Goal: Navigation & Orientation: Find specific page/section

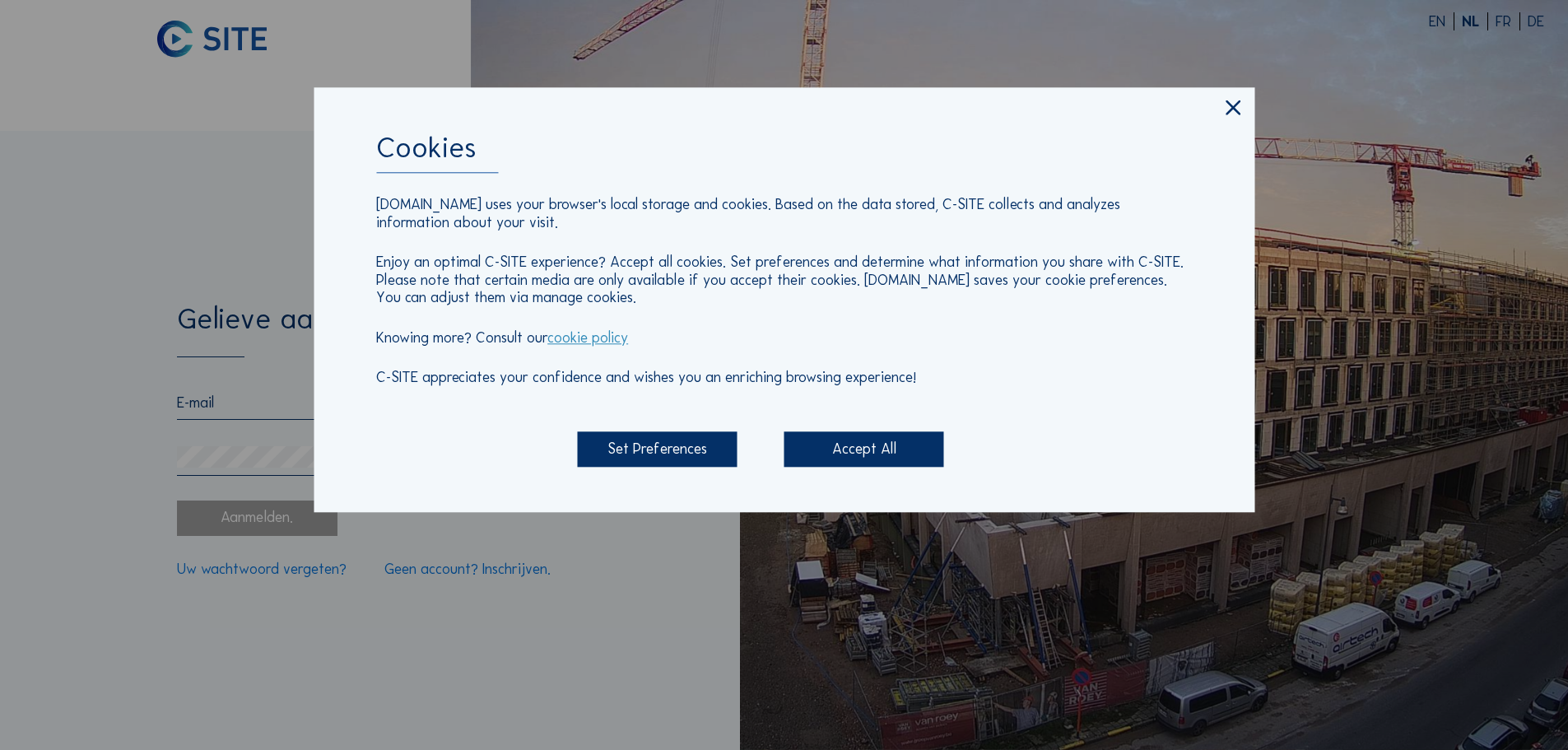
type input "[EMAIL_ADDRESS][DOMAIN_NAME]"
click at [854, 452] on div "Accept All" at bounding box center [865, 450] width 160 height 35
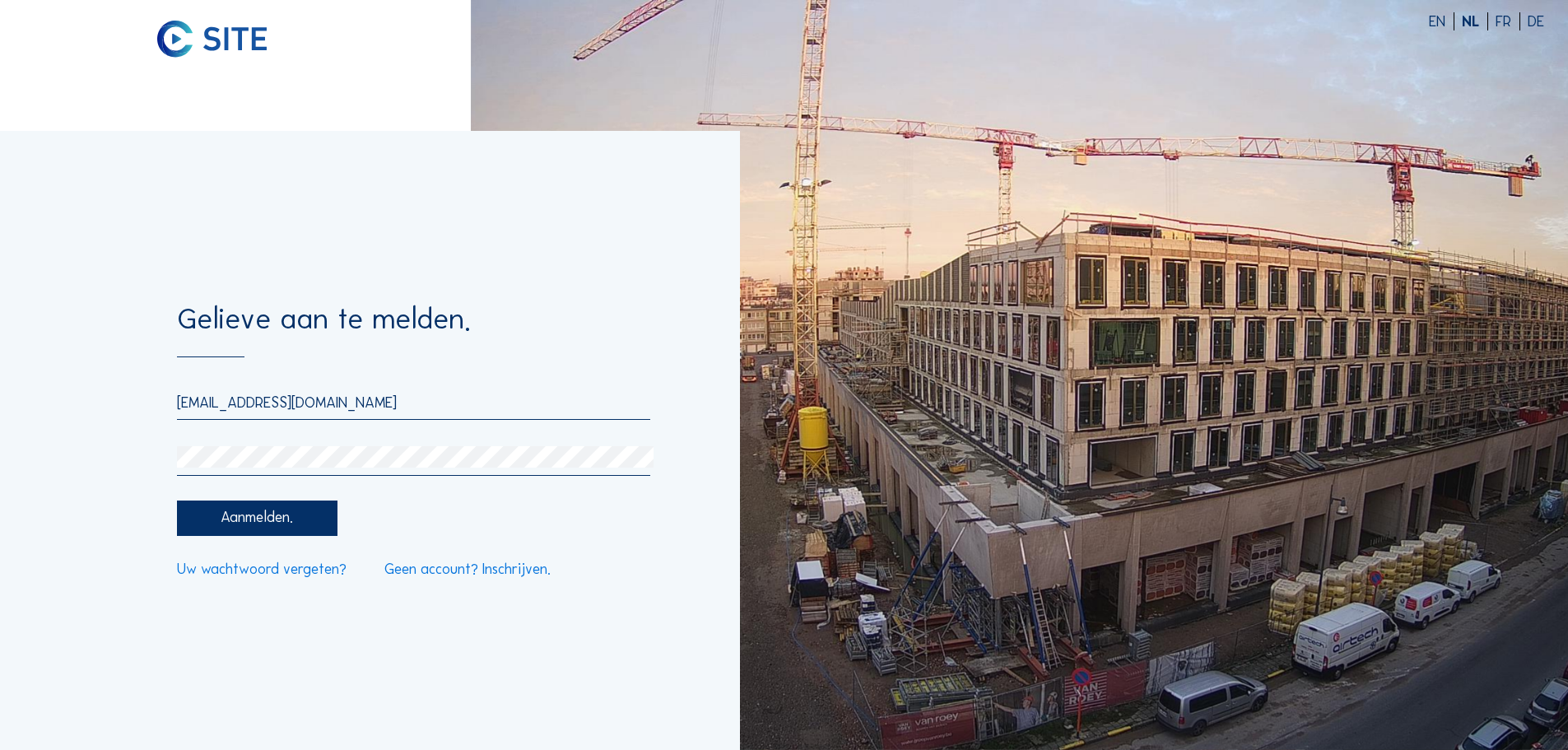
click at [278, 520] on div "Aanmelden." at bounding box center [257, 519] width 160 height 35
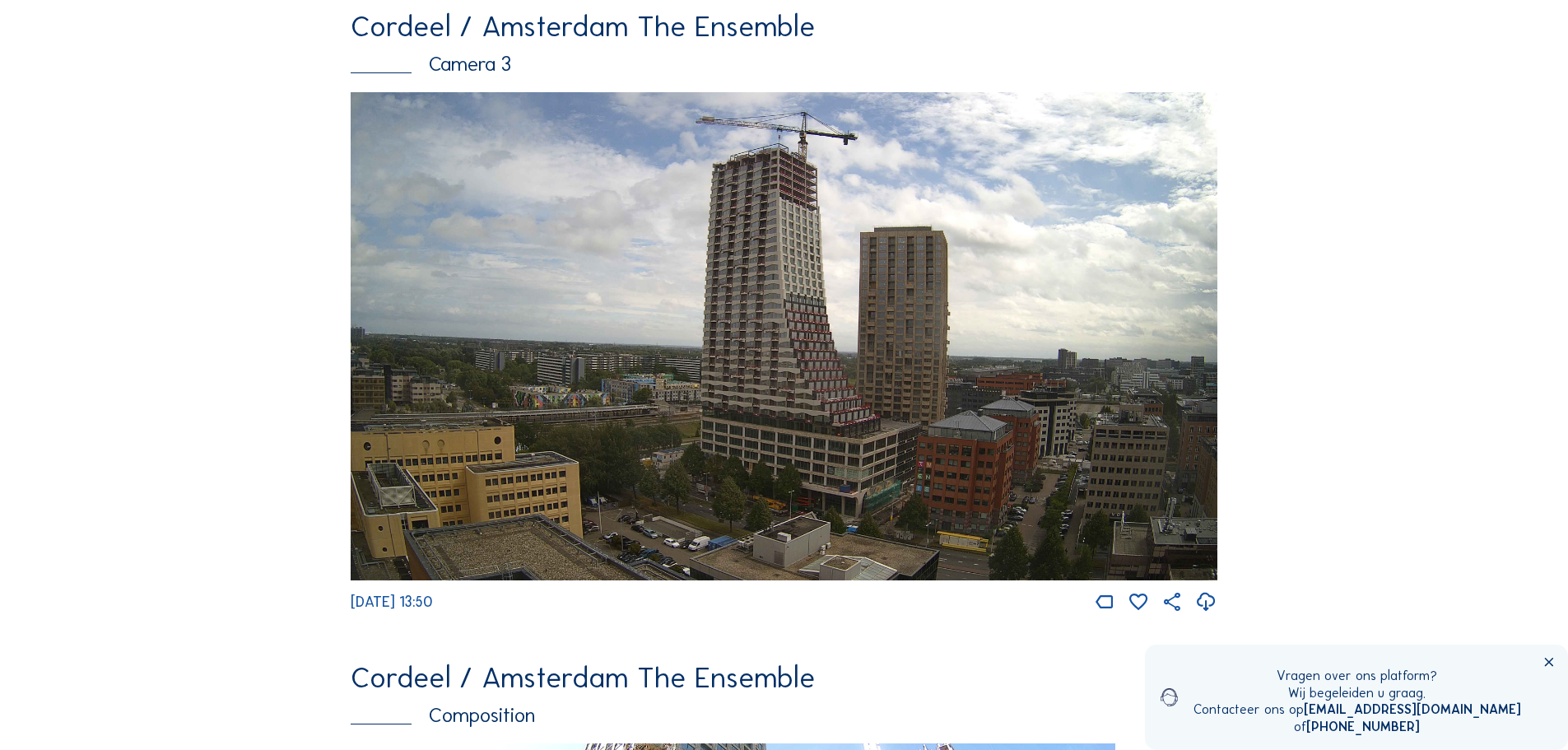
scroll to position [1482, 0]
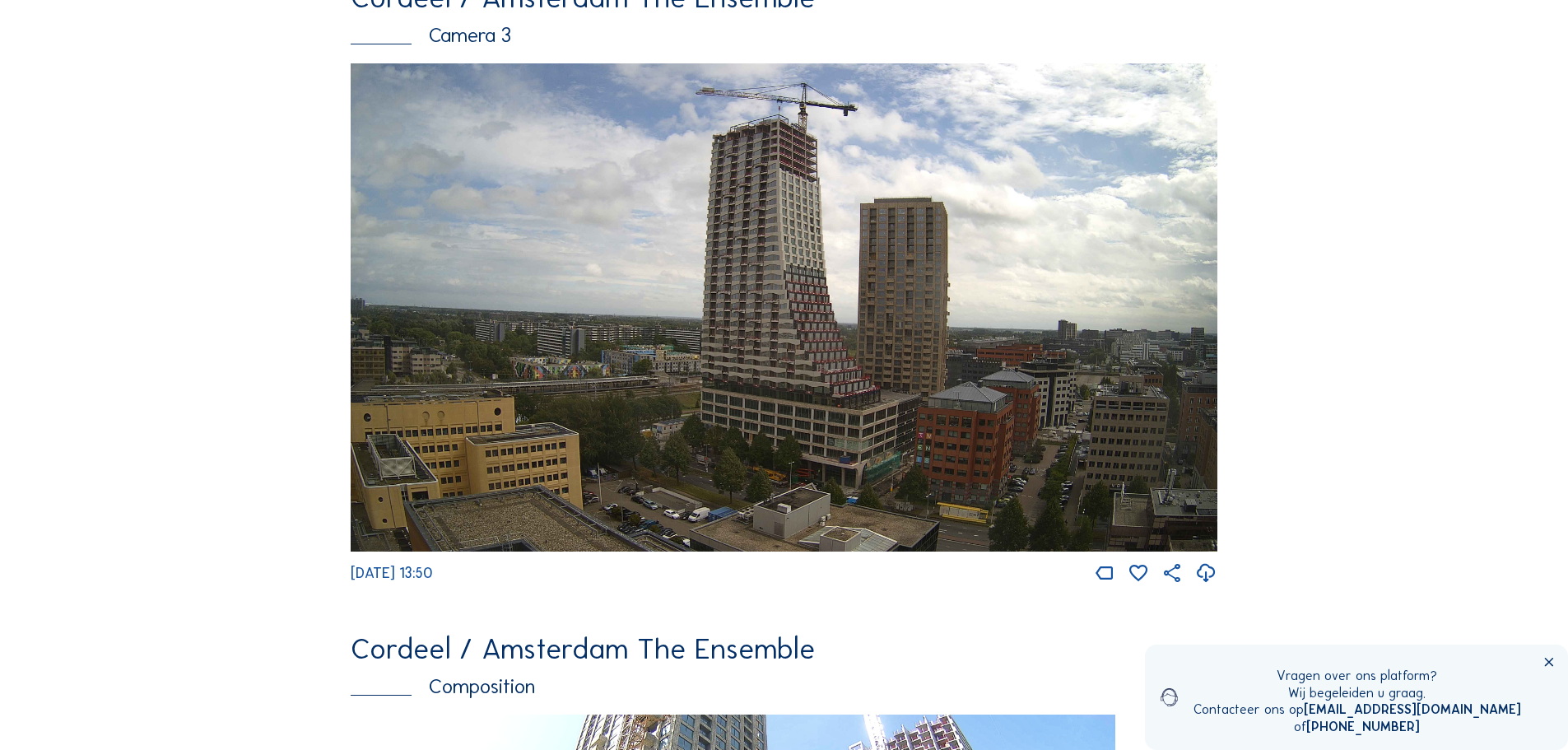
click at [1551, 661] on icon at bounding box center [1549, 664] width 15 height 15
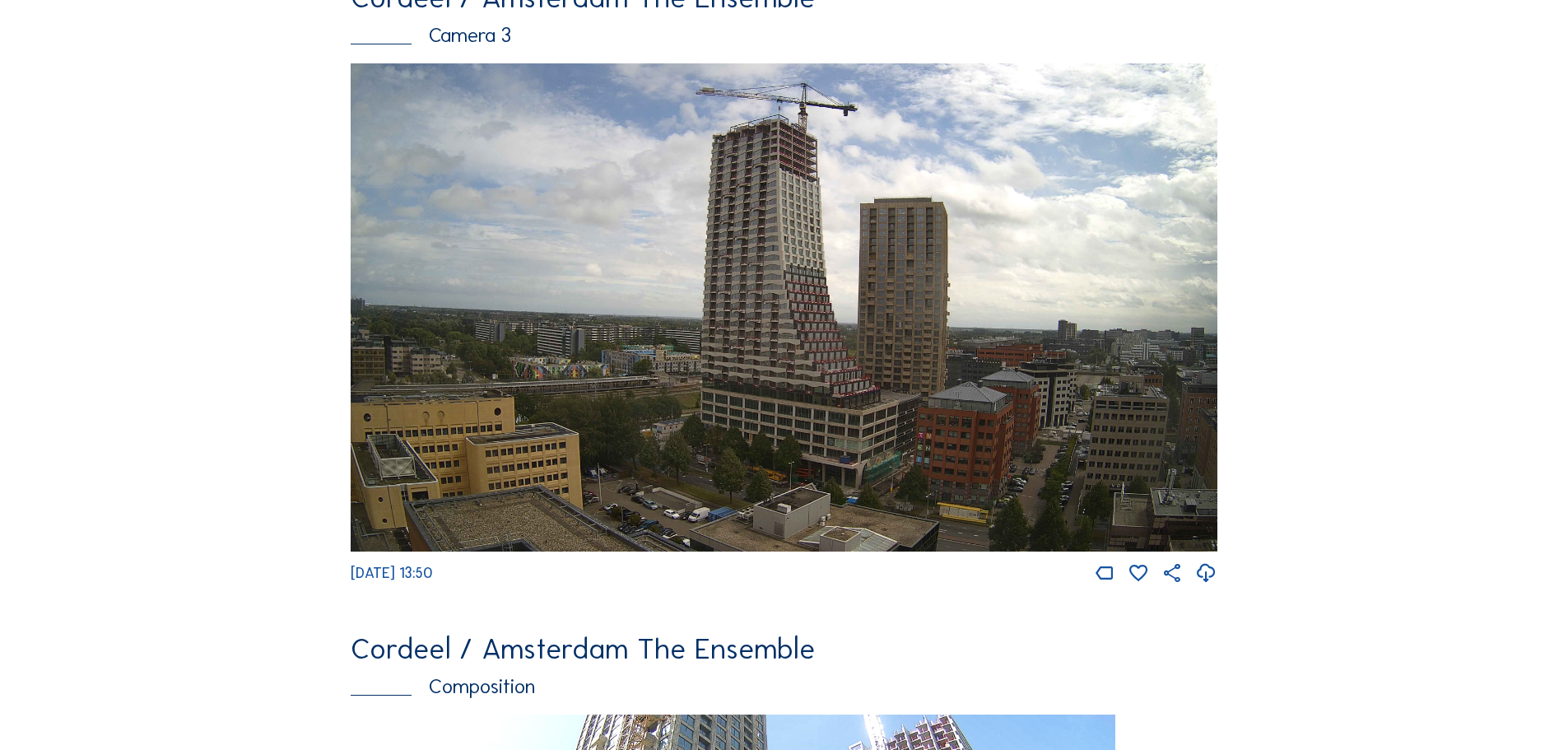
scroll to position [1400, 0]
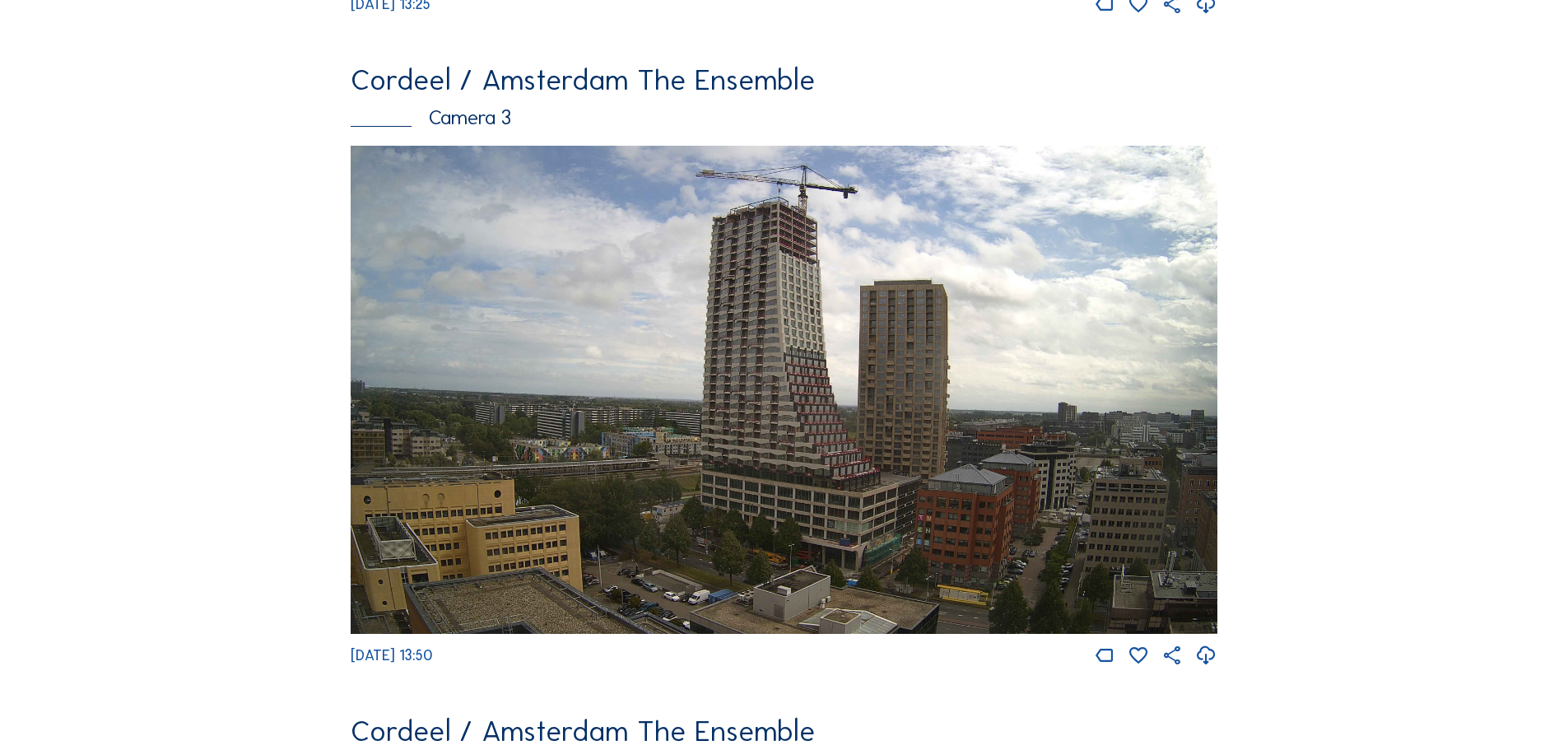
click at [1210, 670] on icon at bounding box center [1206, 656] width 22 height 26
click at [981, 499] on img at bounding box center [784, 390] width 866 height 488
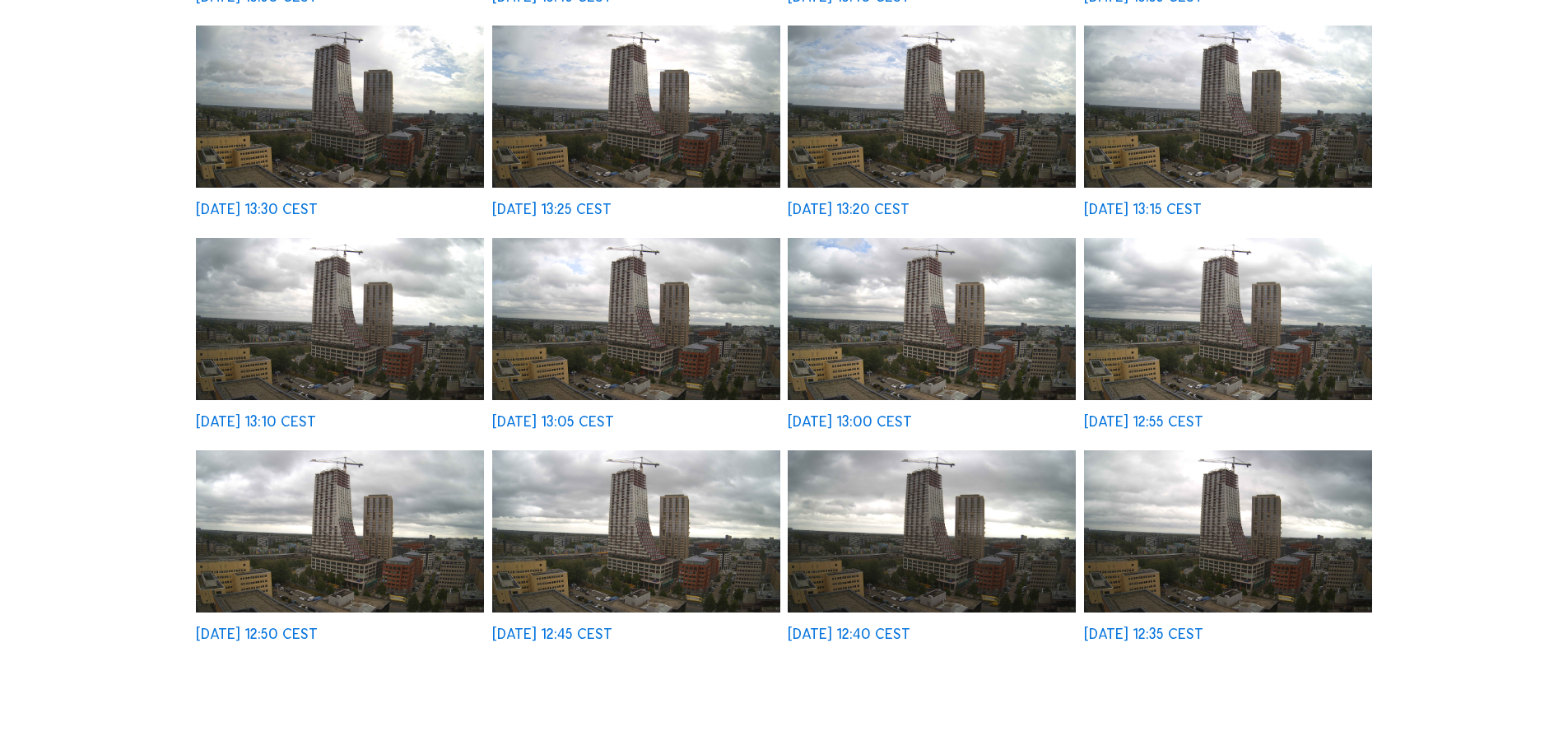
scroll to position [742, 0]
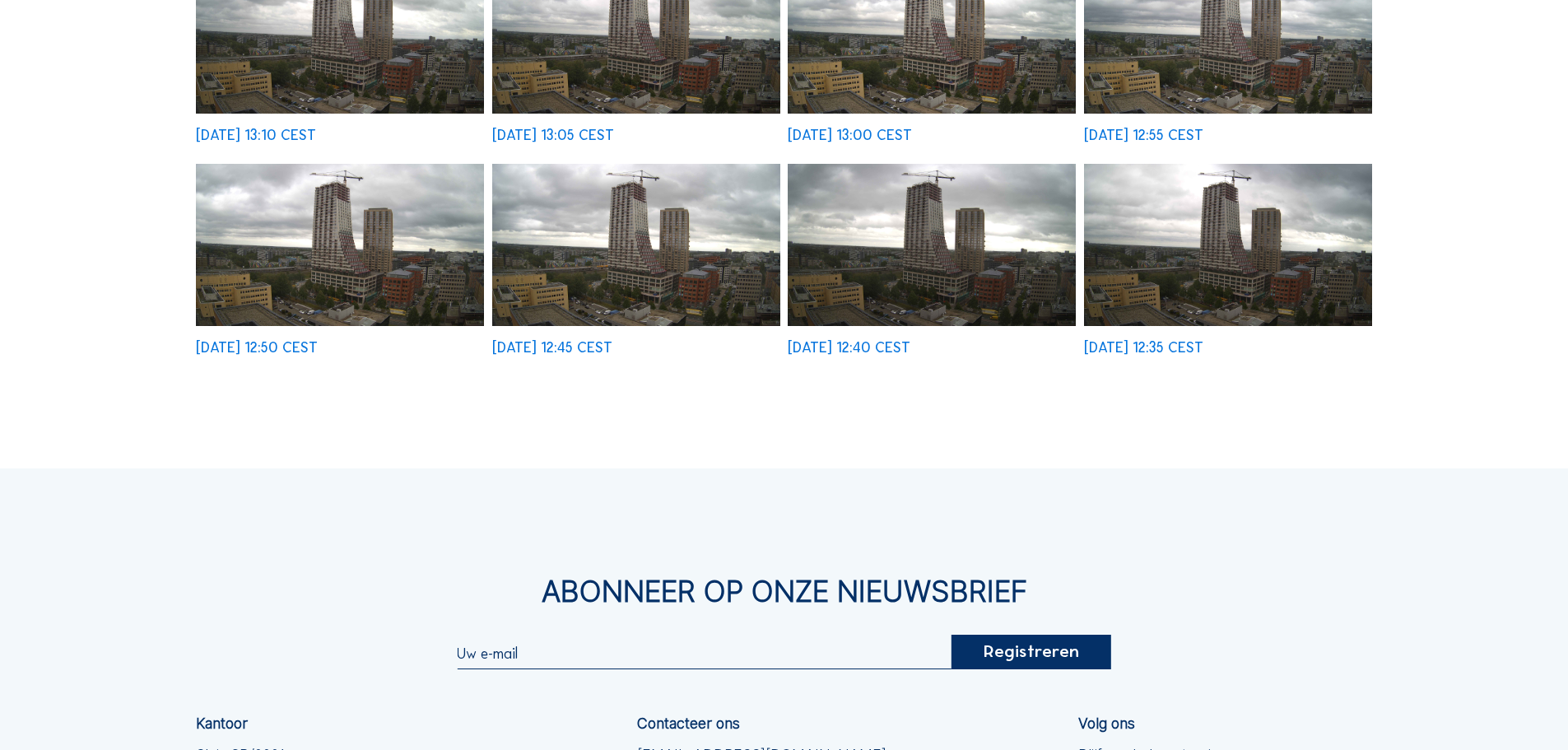
click at [1243, 232] on img at bounding box center [1228, 245] width 288 height 162
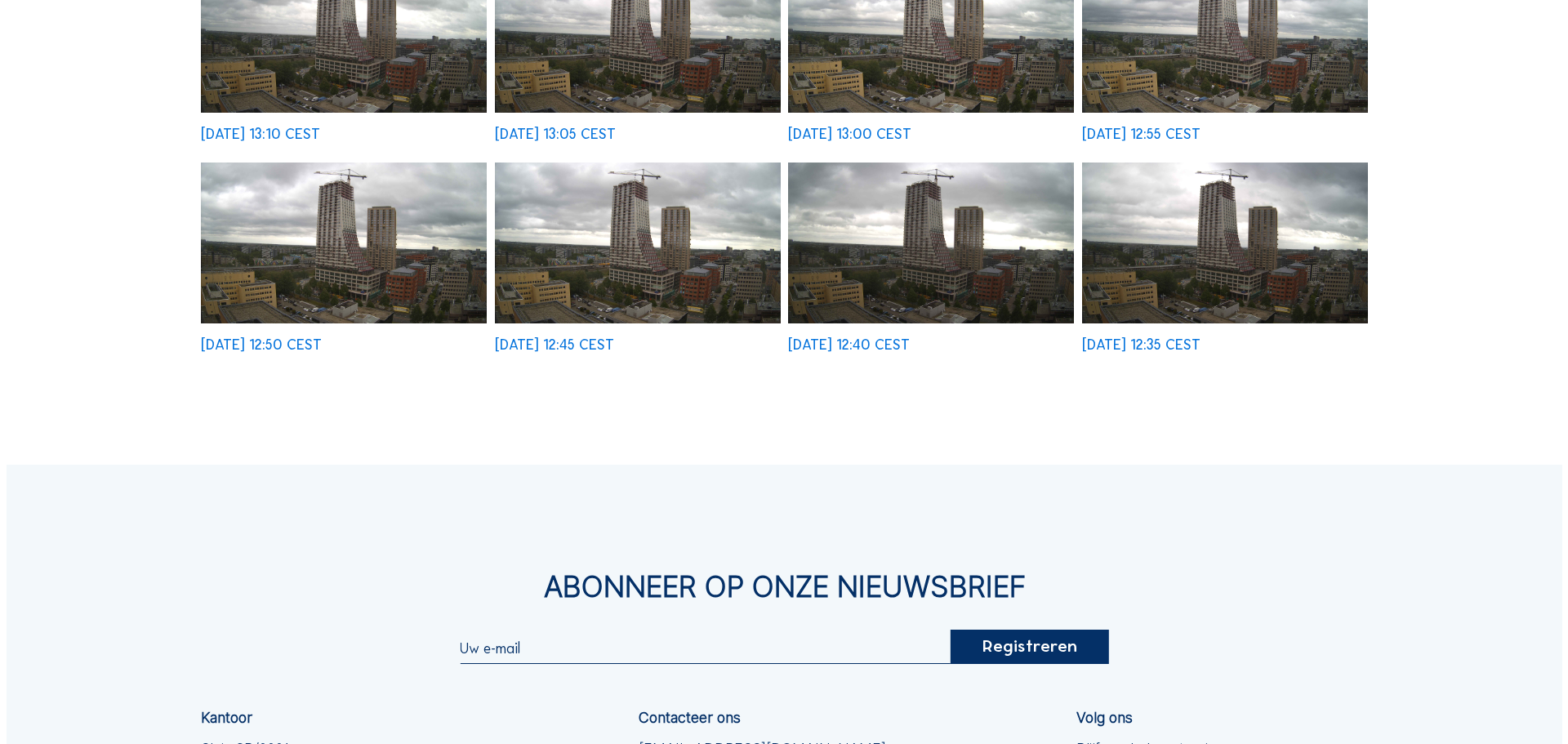
scroll to position [739, 0]
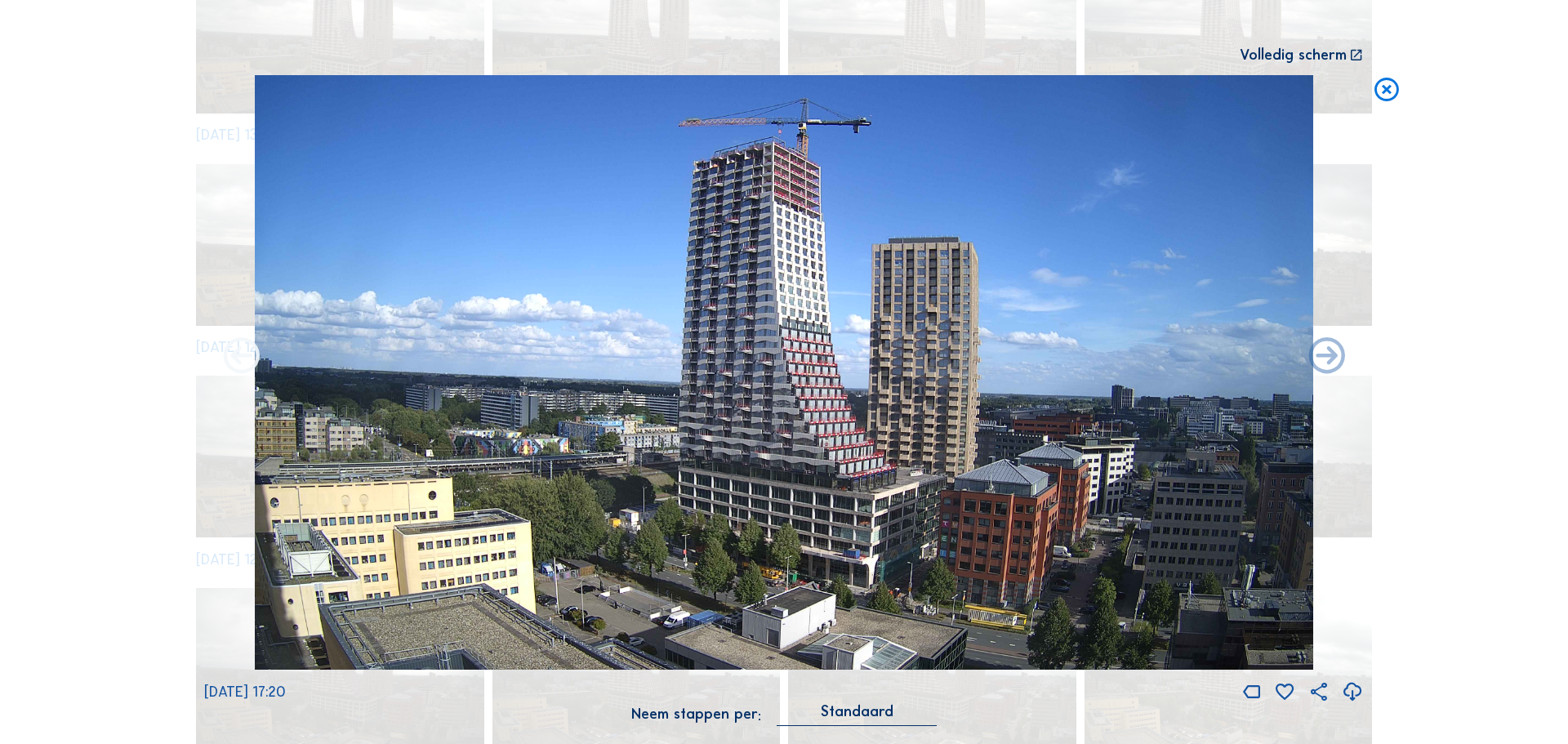
click at [245, 360] on icon at bounding box center [241, 357] width 43 height 44
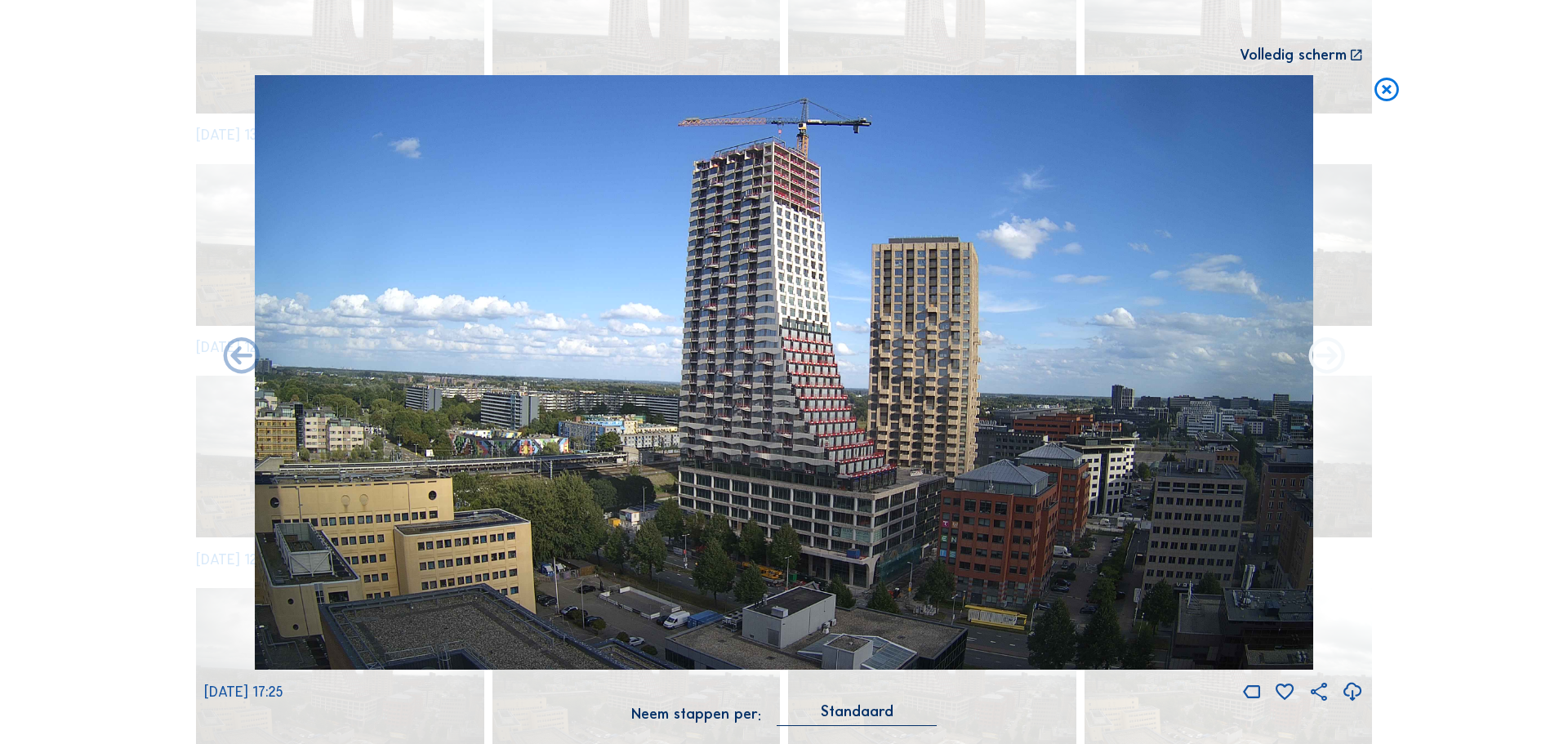
click at [1329, 357] on icon at bounding box center [1327, 357] width 43 height 44
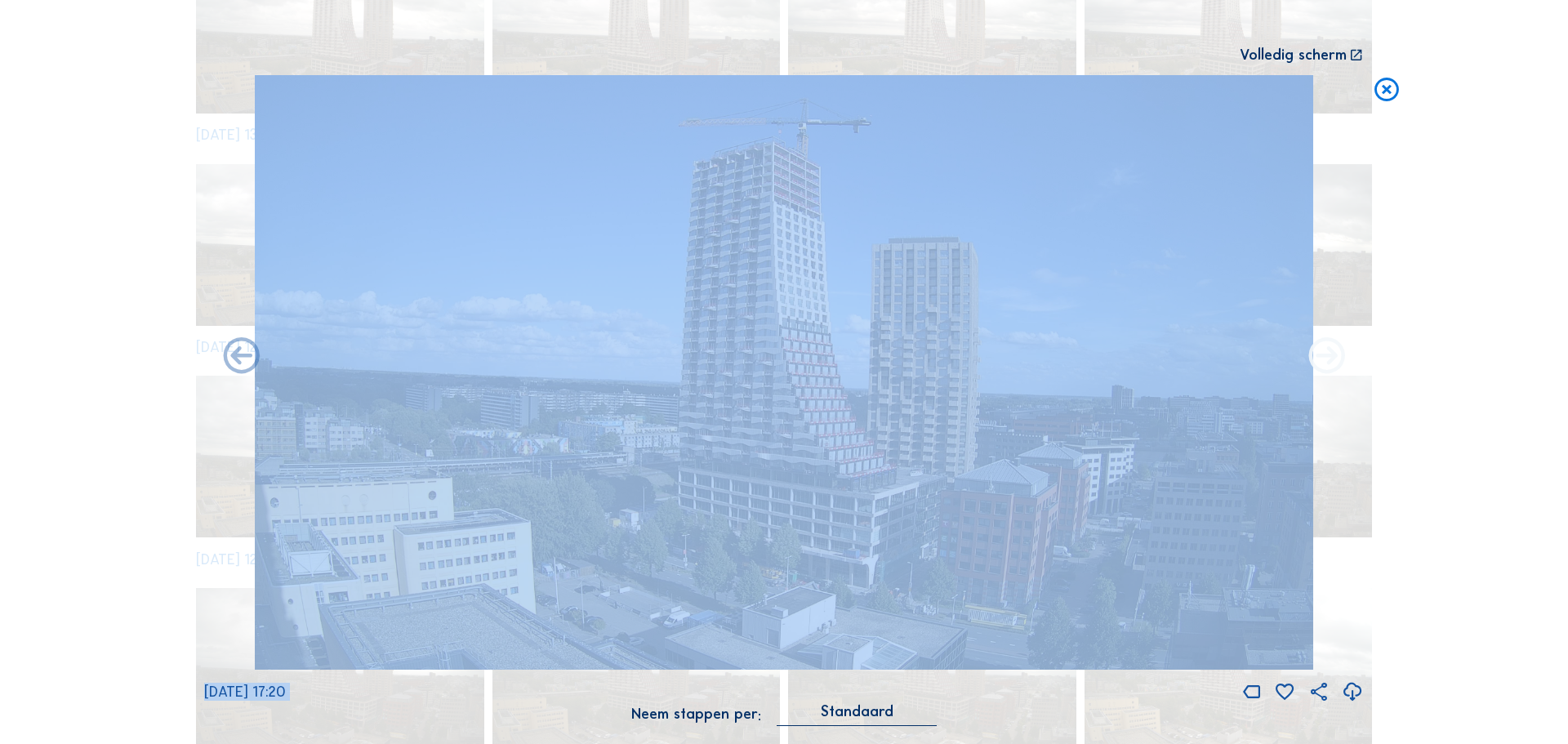
click at [1329, 358] on icon at bounding box center [1327, 357] width 43 height 44
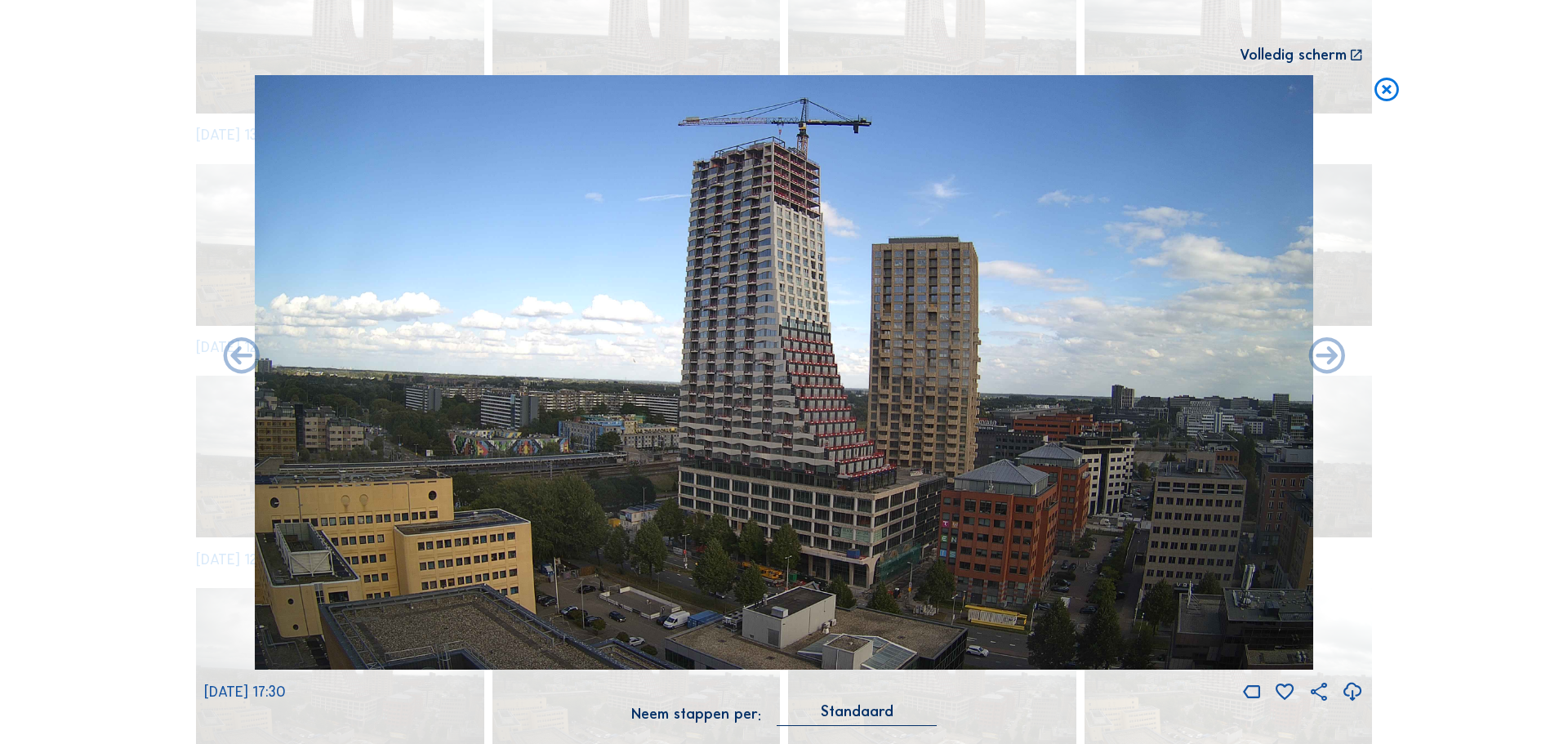
click at [1349, 691] on icon at bounding box center [1353, 692] width 22 height 26
click at [1334, 362] on icon at bounding box center [1327, 357] width 43 height 44
click at [1383, 86] on icon at bounding box center [1386, 90] width 29 height 30
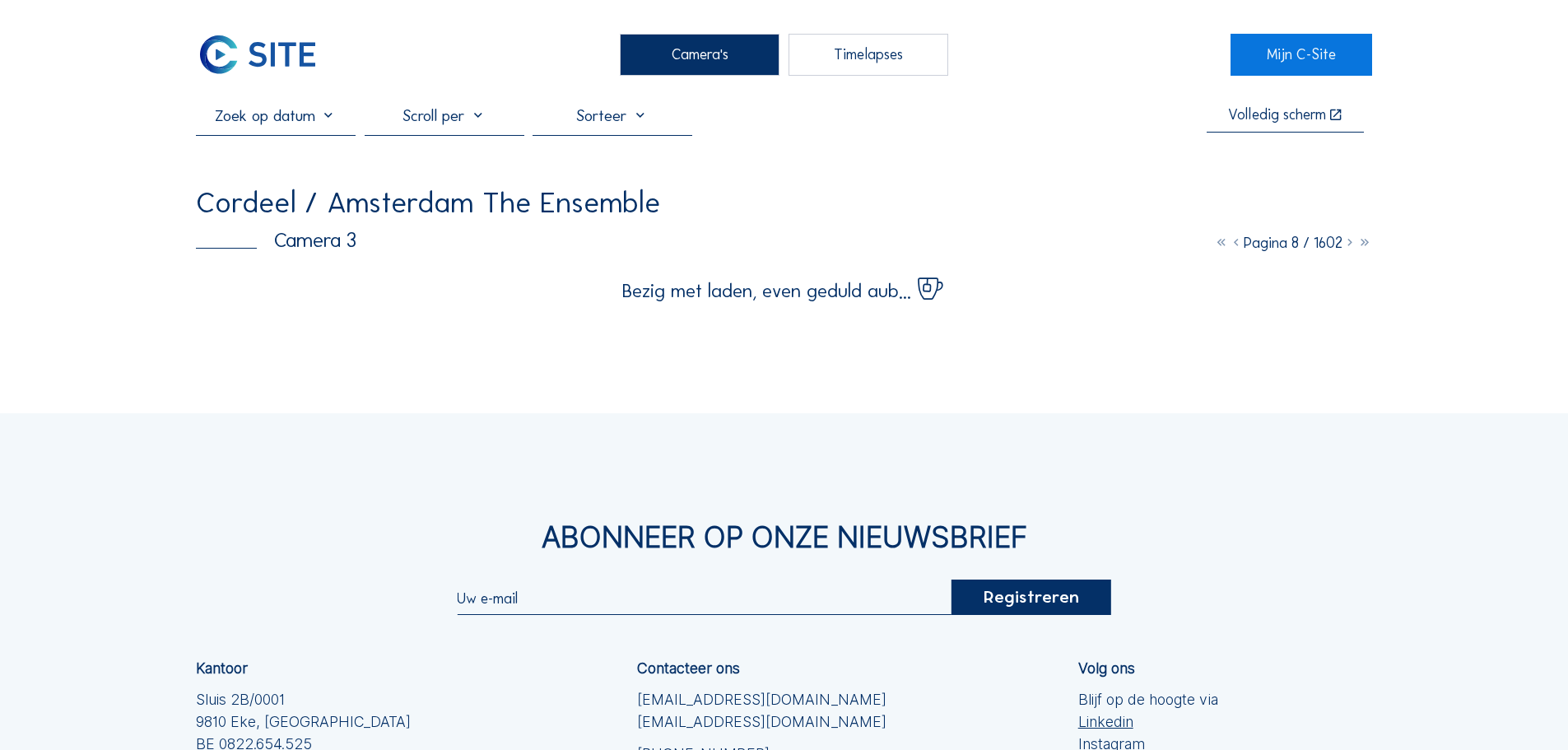
scroll to position [0, 0]
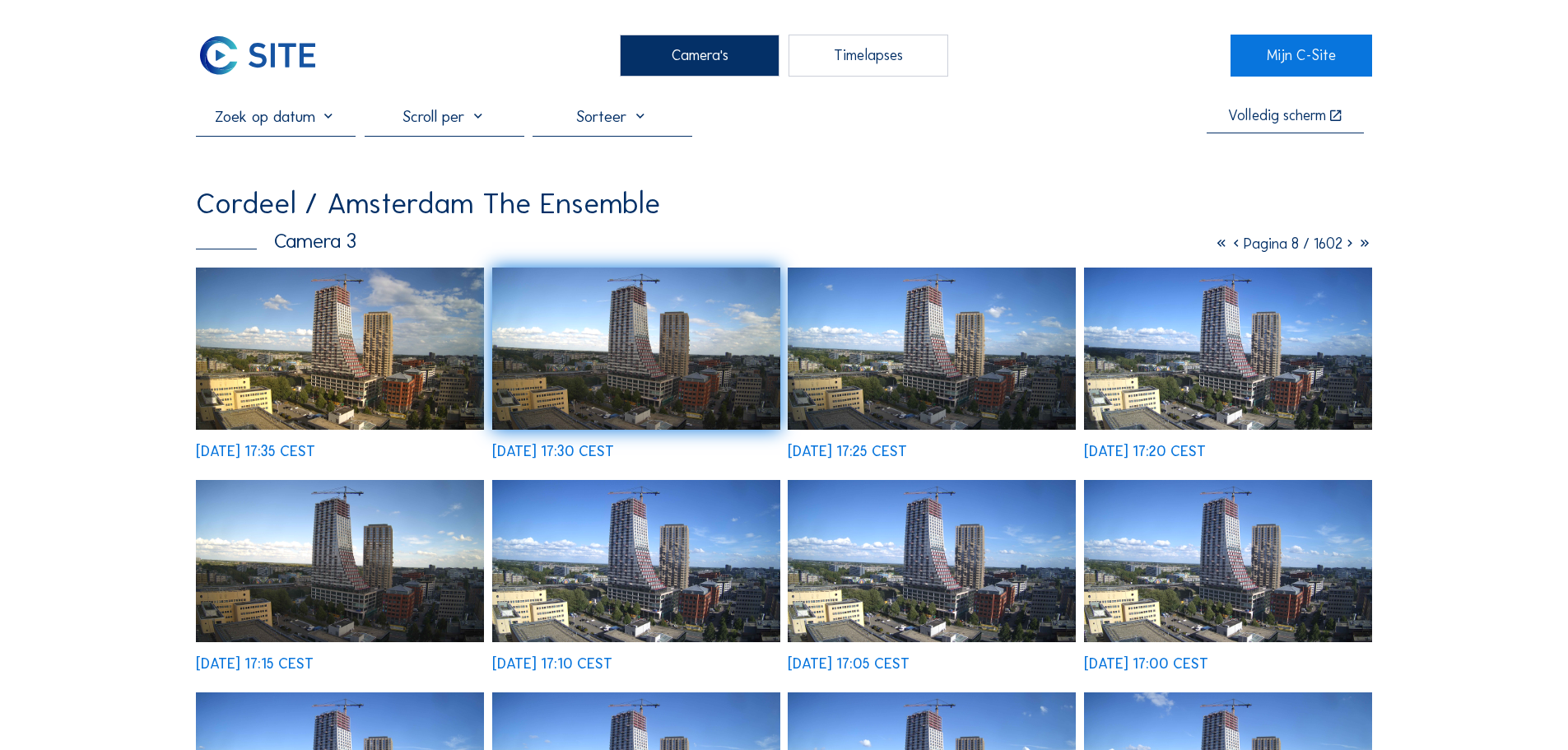
click at [285, 55] on img at bounding box center [257, 55] width 124 height 41
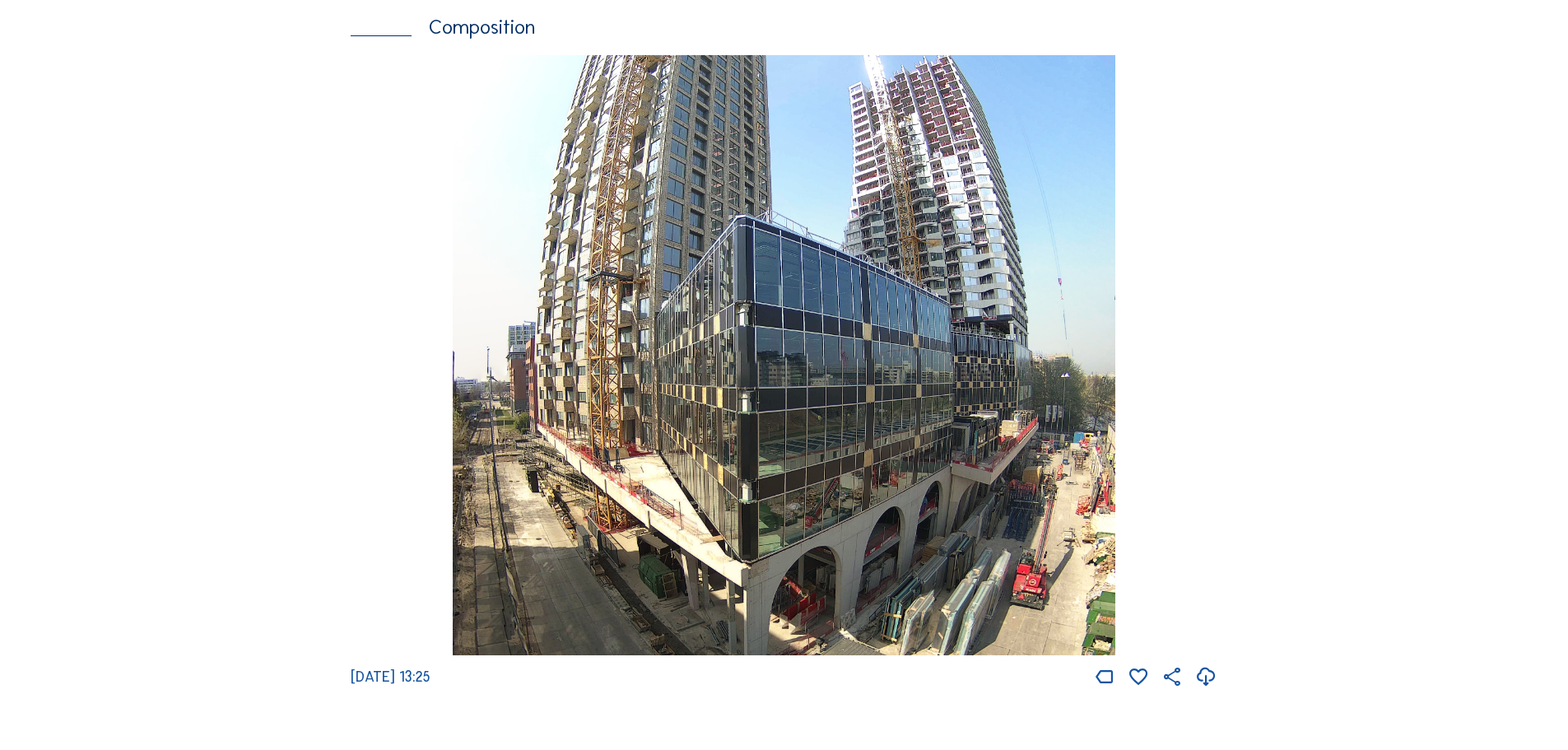
scroll to position [2141, 0]
click at [1209, 692] on icon at bounding box center [1206, 678] width 22 height 26
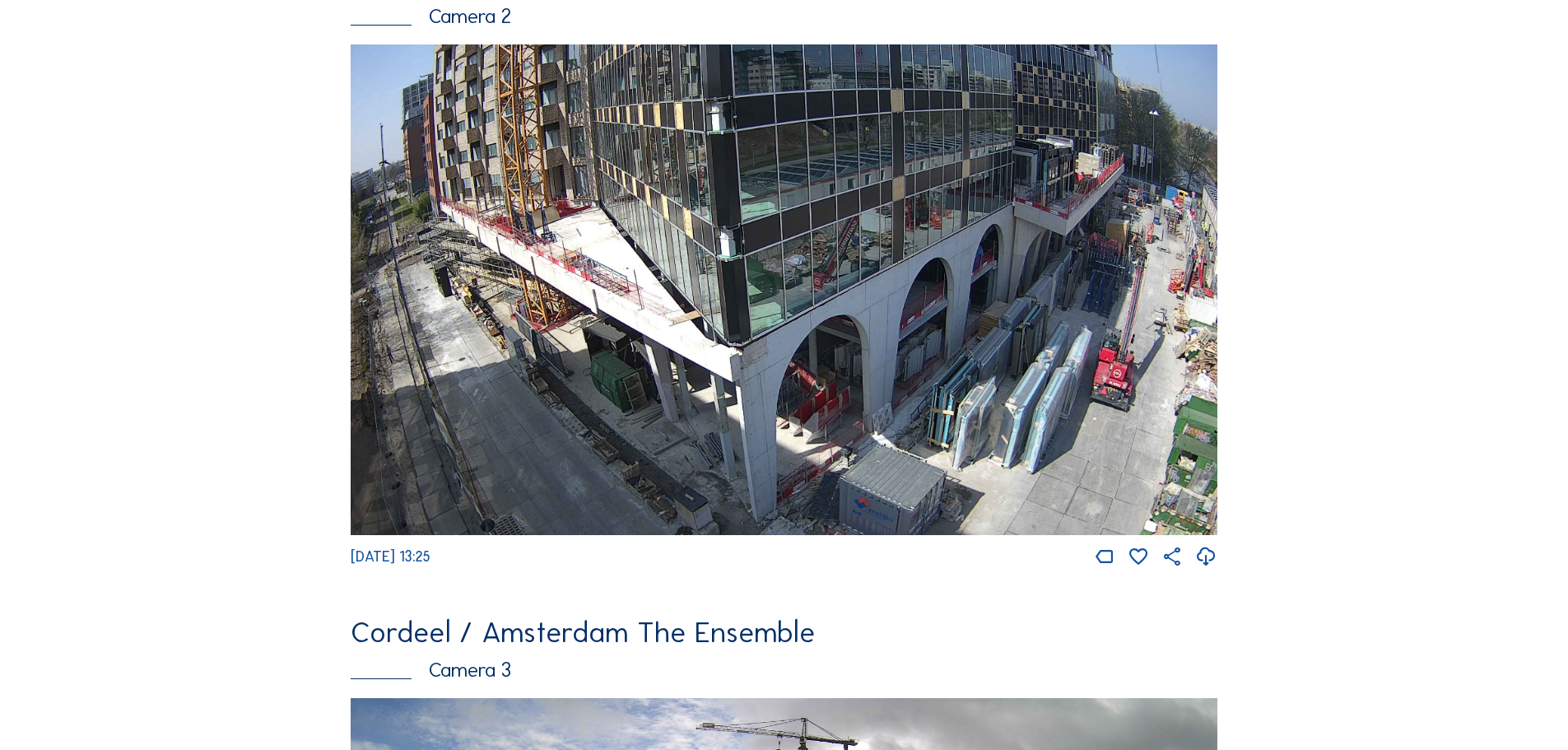
scroll to position [824, 0]
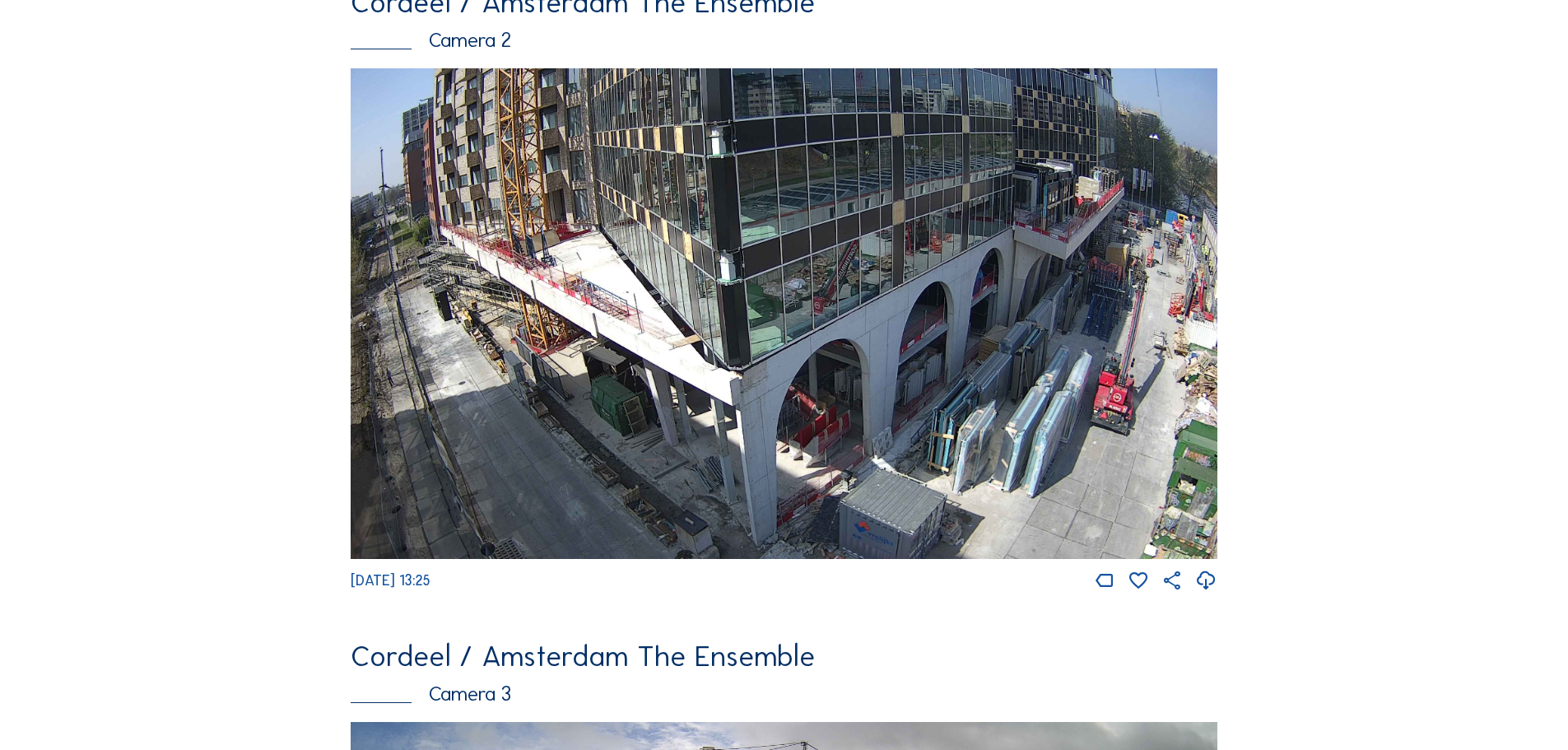
click at [1211, 594] on icon at bounding box center [1206, 581] width 22 height 26
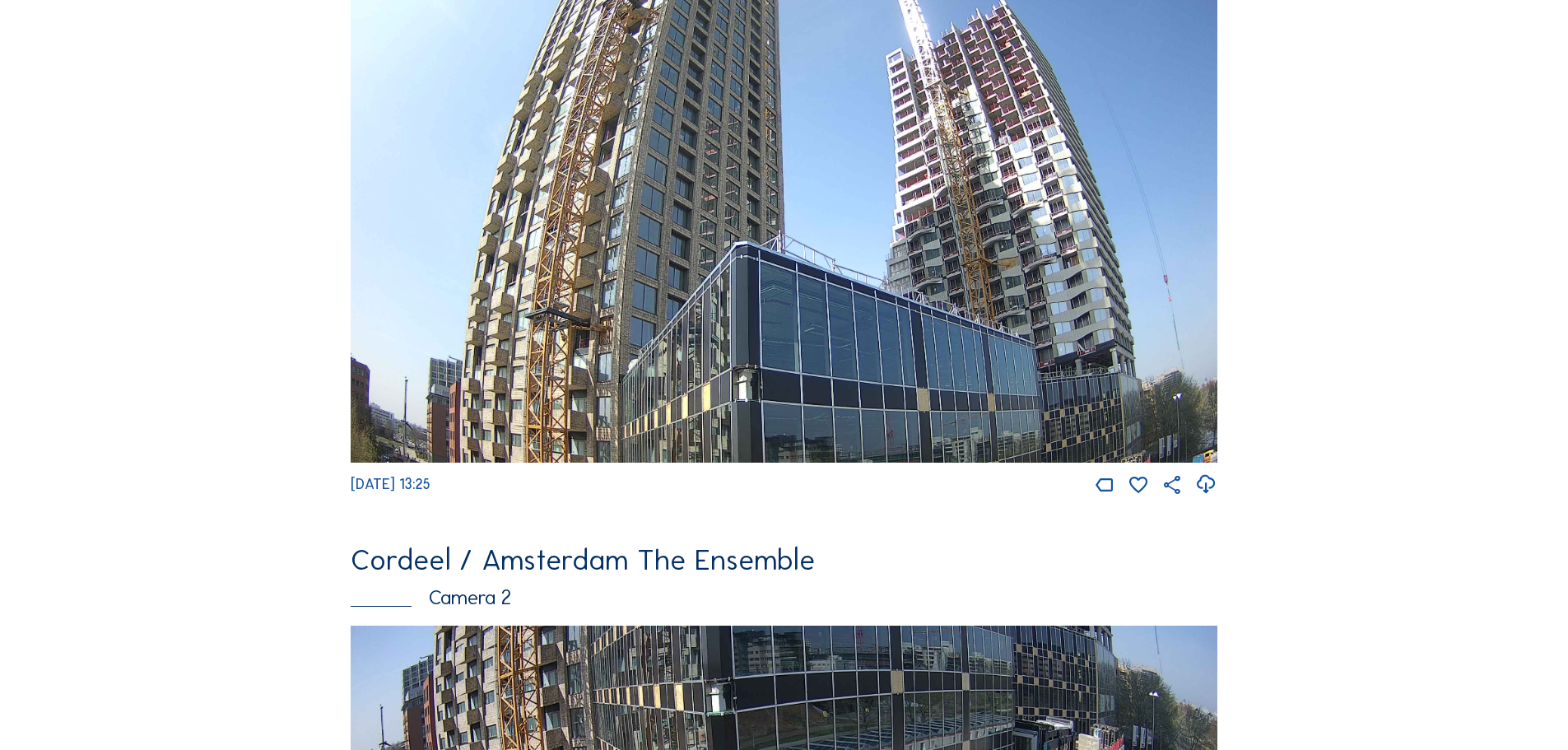
scroll to position [247, 0]
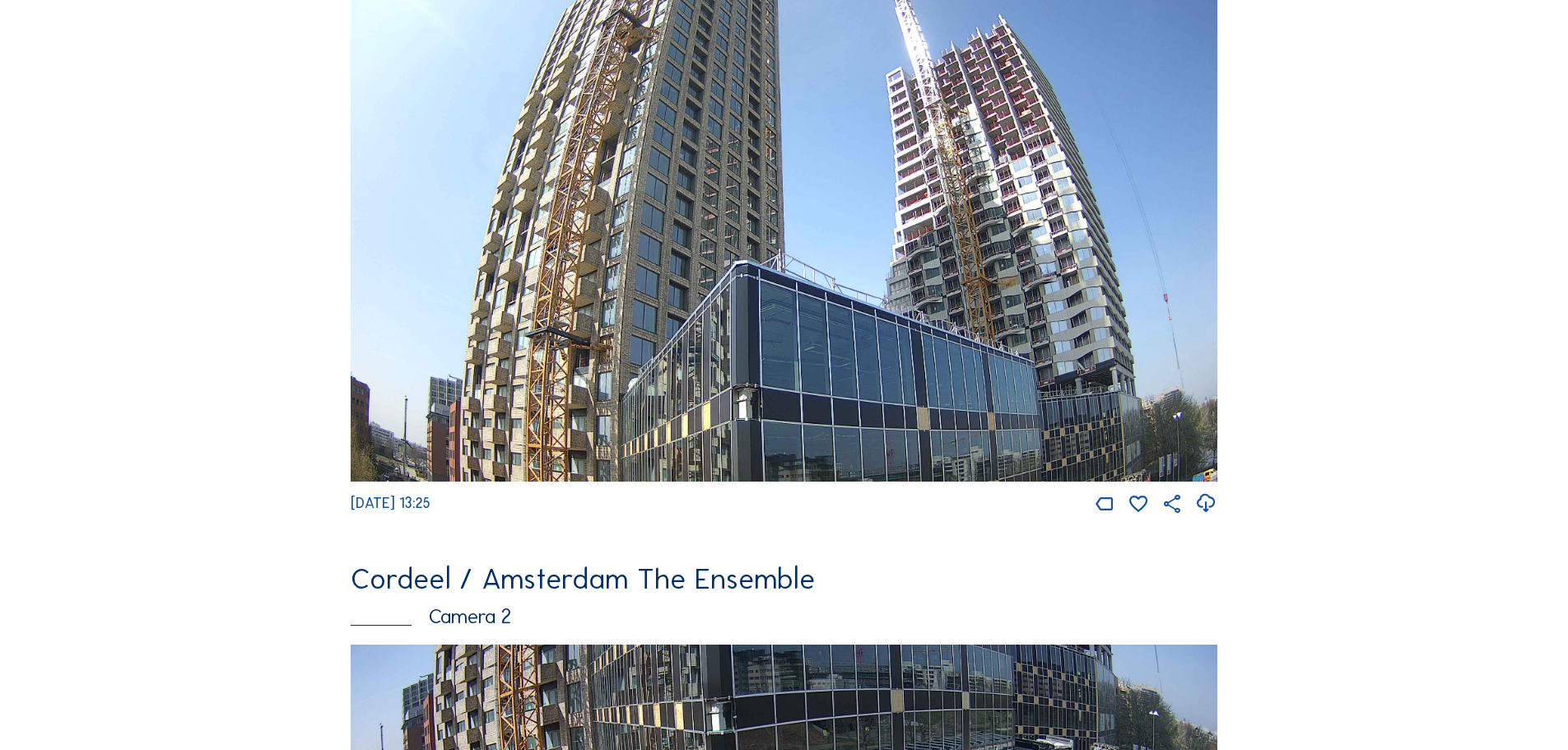
click at [1216, 510] on icon at bounding box center [1206, 503] width 22 height 26
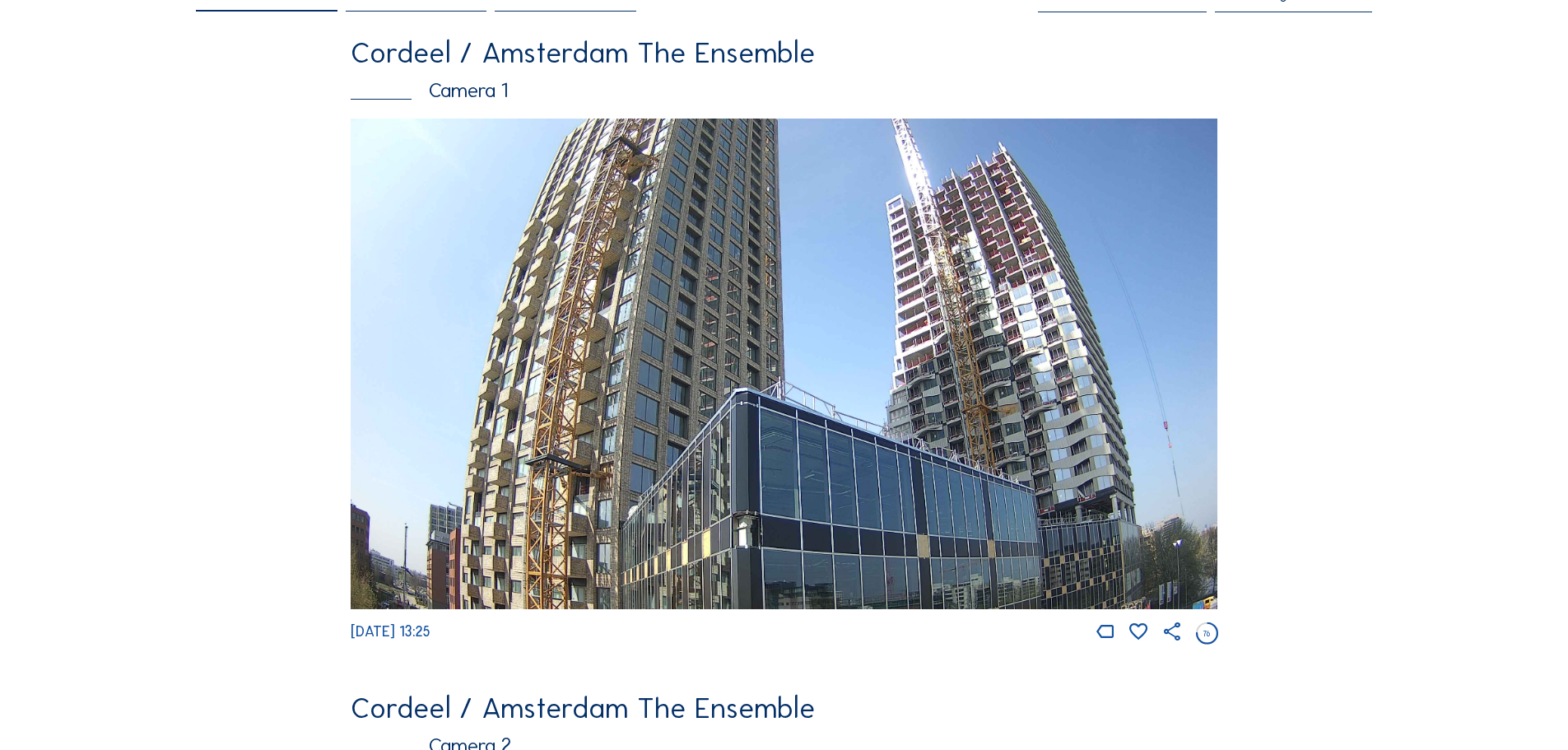
scroll to position [0, 0]
